Goal: Ask a question

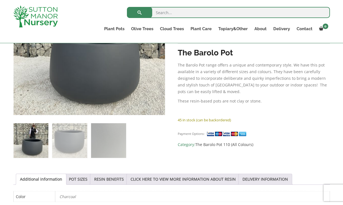
scroll to position [111, 0]
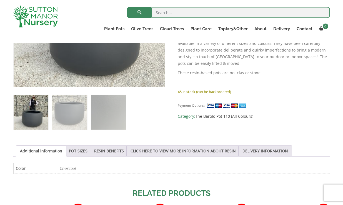
scroll to position [225, 0]
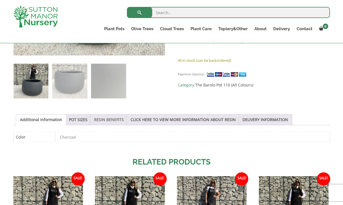
click at [113, 119] on link "RESIN BENEFITS" at bounding box center [109, 120] width 30 height 11
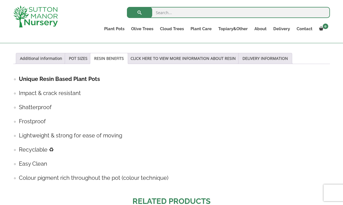
scroll to position [285, 0]
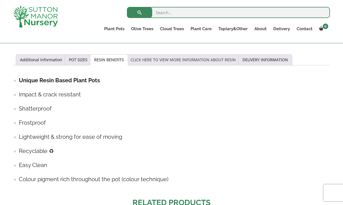
click at [212, 62] on link "CLICK HERE TO VIEW MORE INFORMATION ABOUT RESIN" at bounding box center [182, 60] width 105 height 11
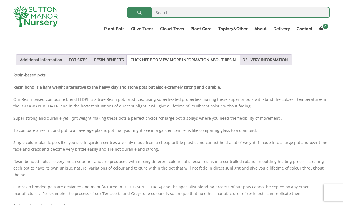
click at [150, 155] on div "Resin-based pots. Resin bond is a light weight alternative to the heavy clay an…" at bounding box center [171, 153] width 316 height 162
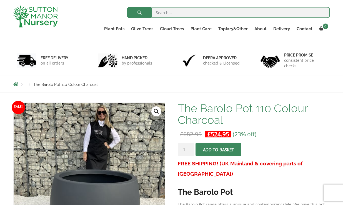
scroll to position [2, 0]
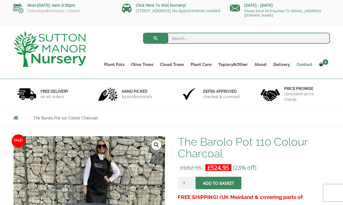
click at [300, 65] on link "Contact" at bounding box center [304, 65] width 22 height 8
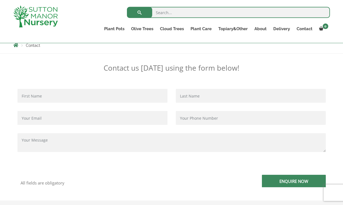
scroll to position [109, 0]
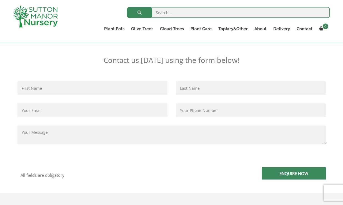
click at [64, 133] on textarea "Contact form" at bounding box center [171, 135] width 308 height 19
paste textarea "https://www.suttonmanornursery.co.uk/resin-bonded-pots/the-barolo-pots/click-he…"
type textarea "hi, is this pot suitable for olive trees? https://www.suttonmanornursery.co.uk/…"
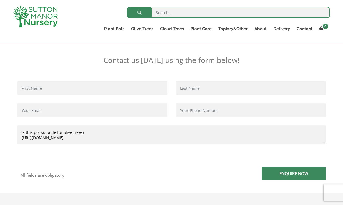
click at [28, 84] on input "Contact form" at bounding box center [92, 88] width 150 height 14
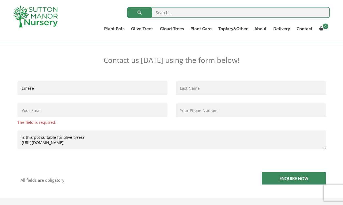
type input "Emese"
type input "Szilagyi"
click at [30, 111] on input "Contact form" at bounding box center [92, 110] width 150 height 14
type input "e.szilagyi@rondanini.co.uk"
type input "07515576269"
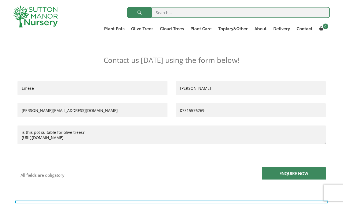
click at [275, 170] on input "Enquire Now" at bounding box center [294, 173] width 64 height 12
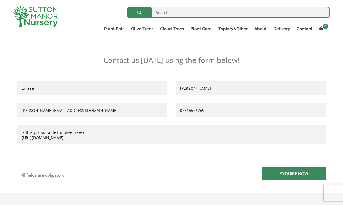
scroll to position [0, 0]
